Goal: Navigation & Orientation: Find specific page/section

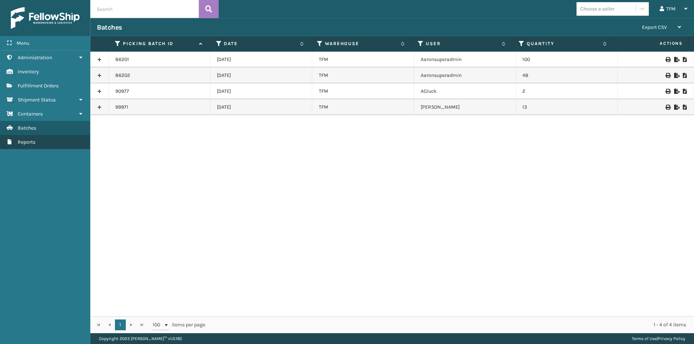
click at [28, 141] on span "Reports" at bounding box center [27, 142] width 18 height 6
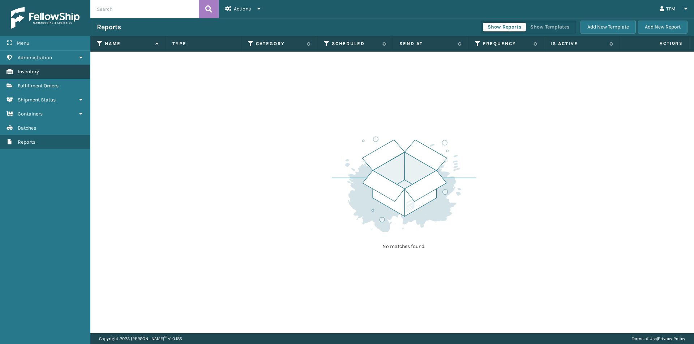
click at [31, 72] on span "Inventory" at bounding box center [28, 72] width 21 height 6
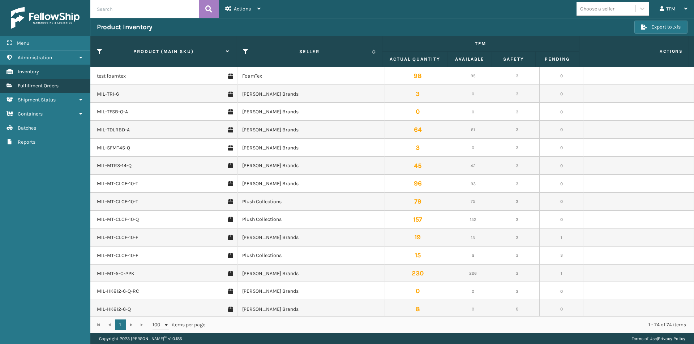
click at [28, 83] on span "Fulfillment Orders" at bounding box center [38, 86] width 41 height 6
